Goal: Contribute content: Add original content to the website for others to see

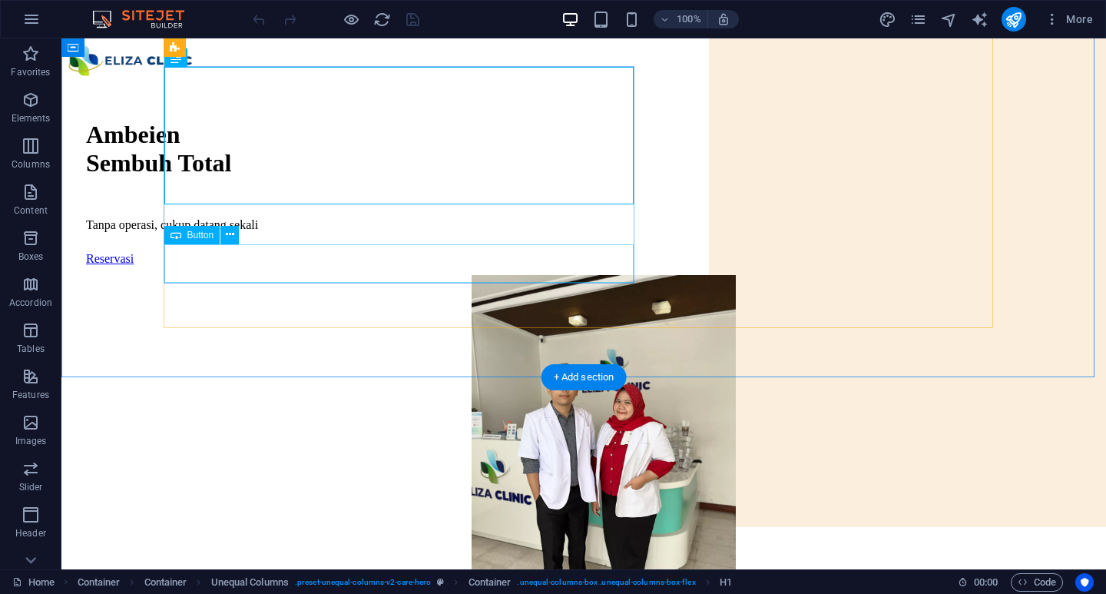
scroll to position [384, 0]
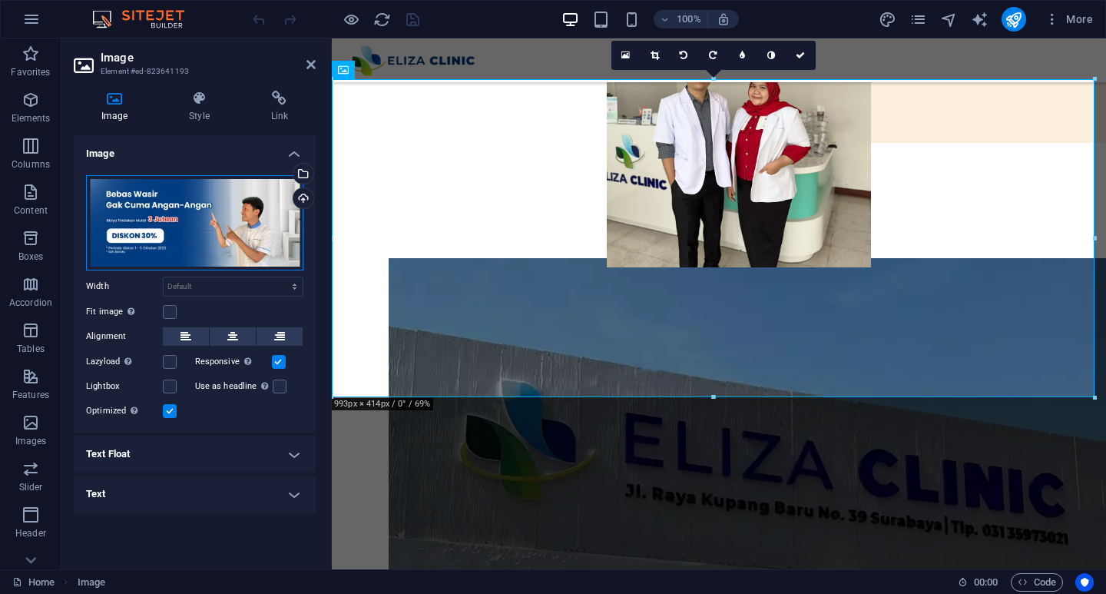
click at [245, 205] on div "Drag files here, click to choose files or select files from Files or our free s…" at bounding box center [194, 222] width 217 height 95
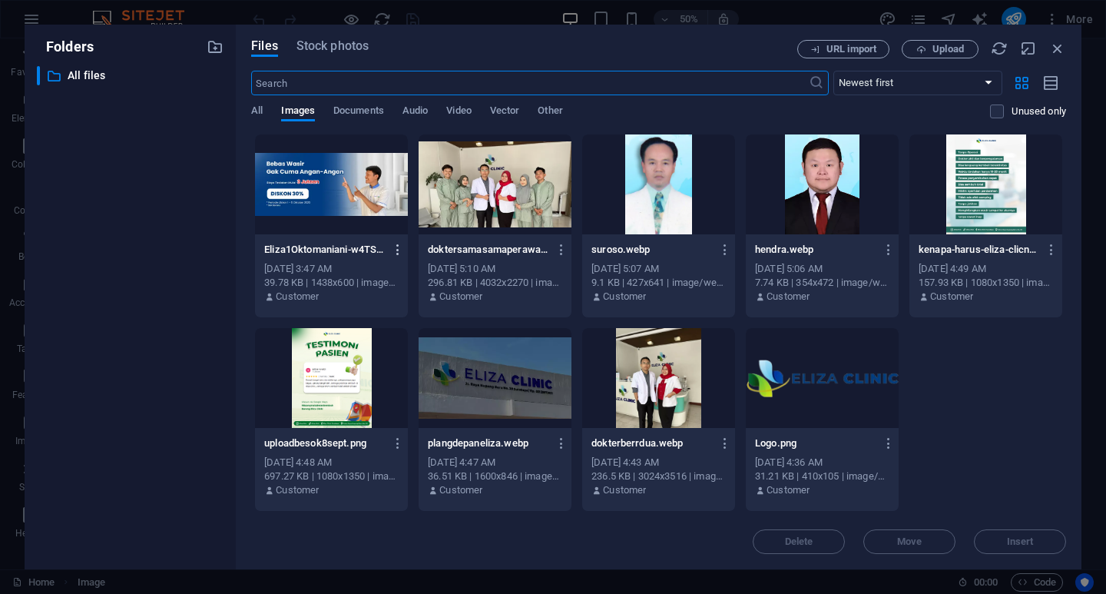
click at [398, 251] on icon "button" at bounding box center [398, 250] width 15 height 14
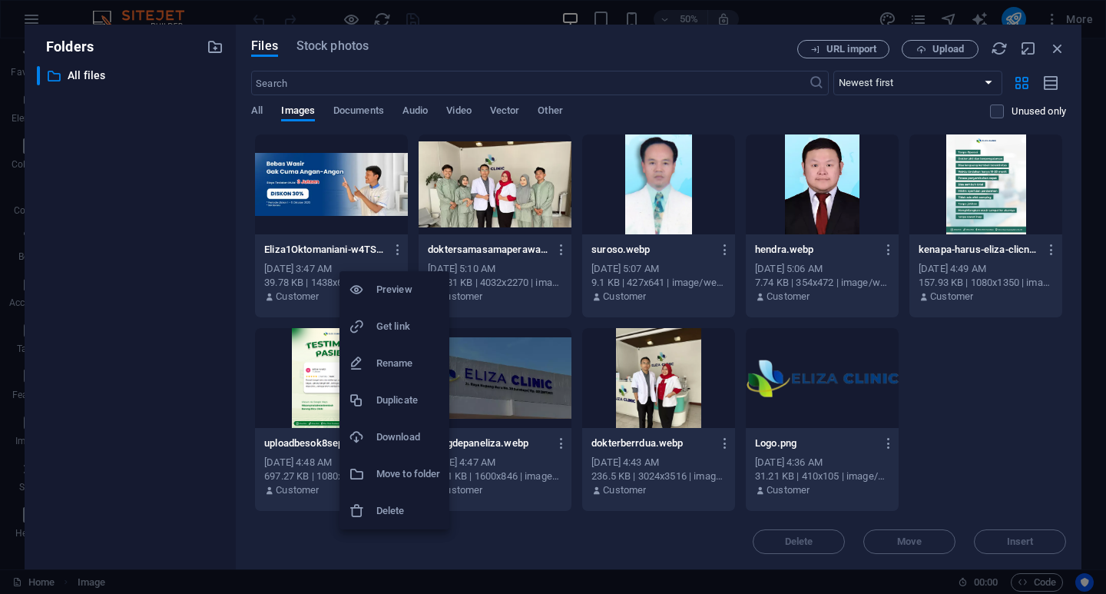
click at [388, 511] on h6 "Delete" at bounding box center [408, 511] width 64 height 18
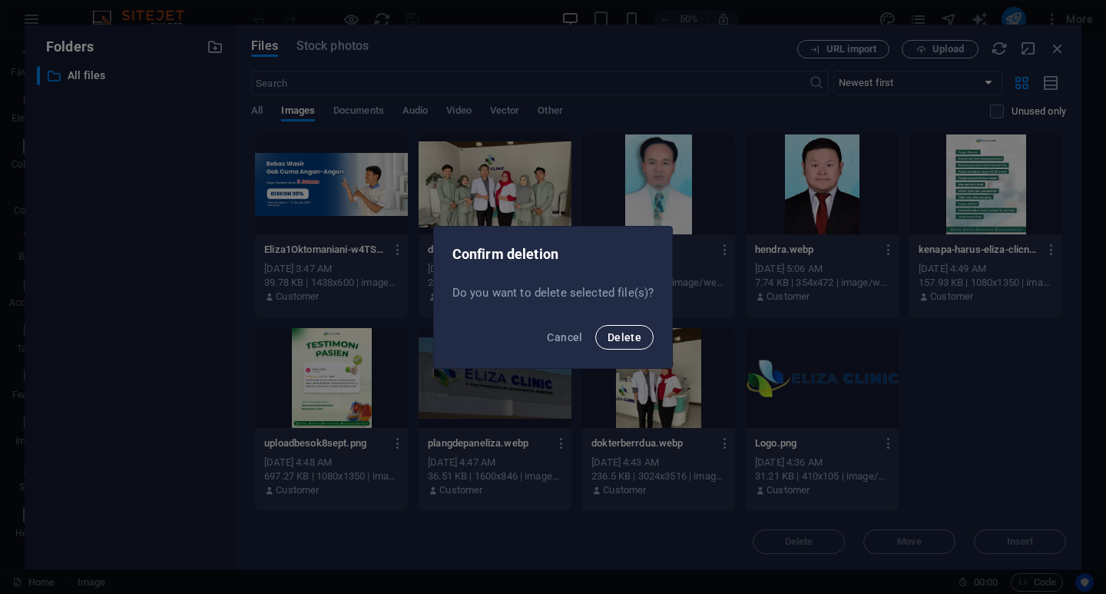
click at [614, 331] on span "Delete" at bounding box center [625, 337] width 34 height 12
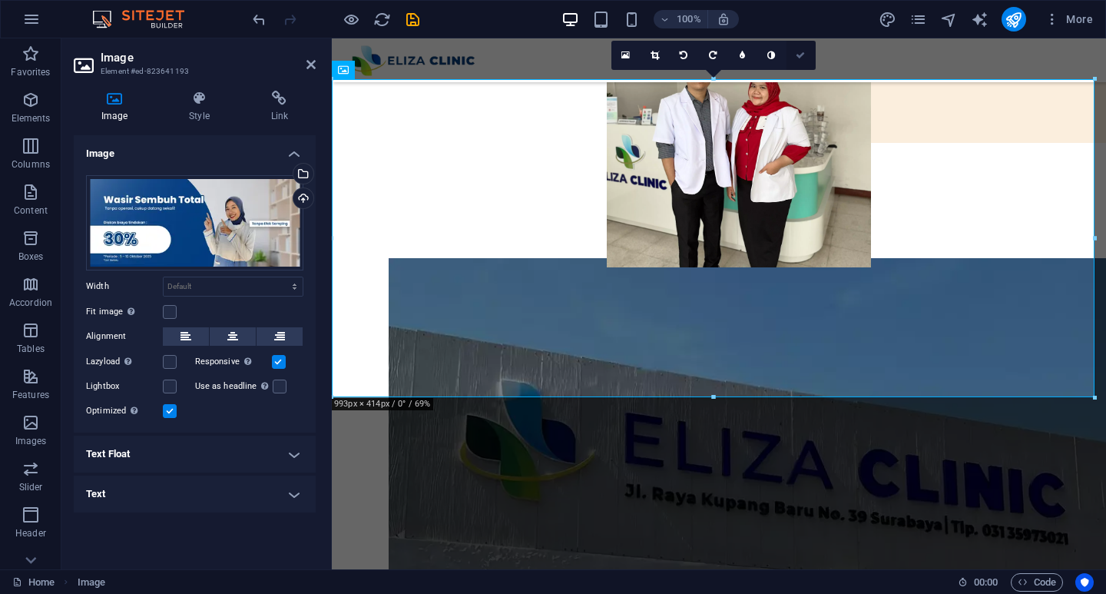
click at [797, 57] on icon at bounding box center [800, 55] width 9 height 9
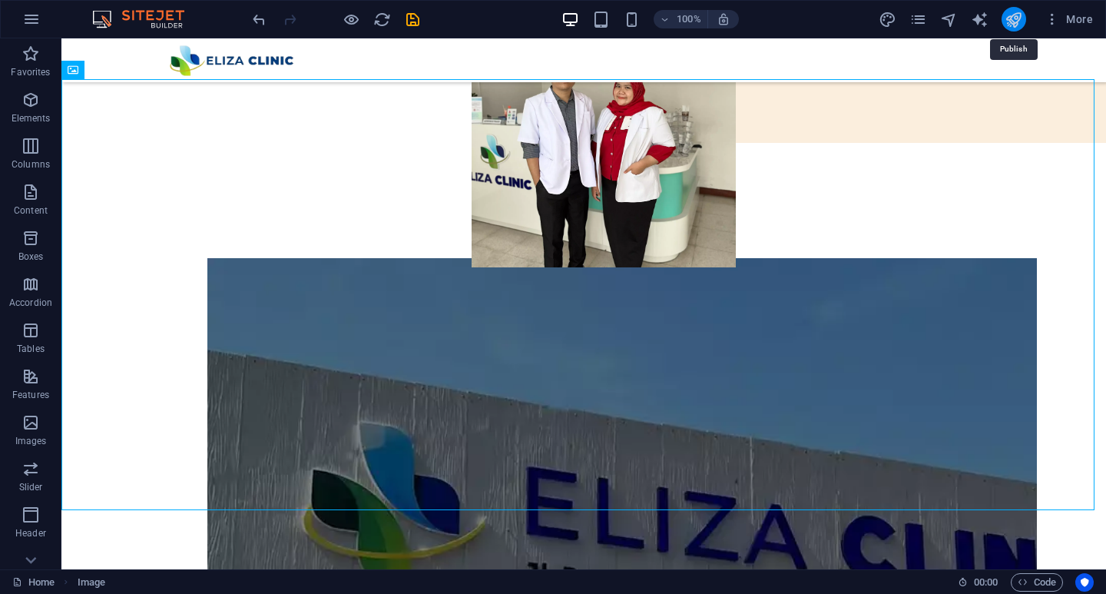
click at [1014, 14] on icon "publish" at bounding box center [1014, 20] width 18 height 18
